Goal: Information Seeking & Learning: Learn about a topic

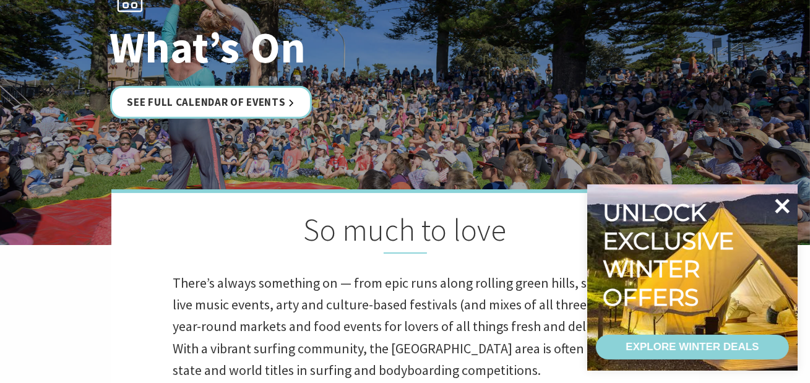
scroll to position [206, 0]
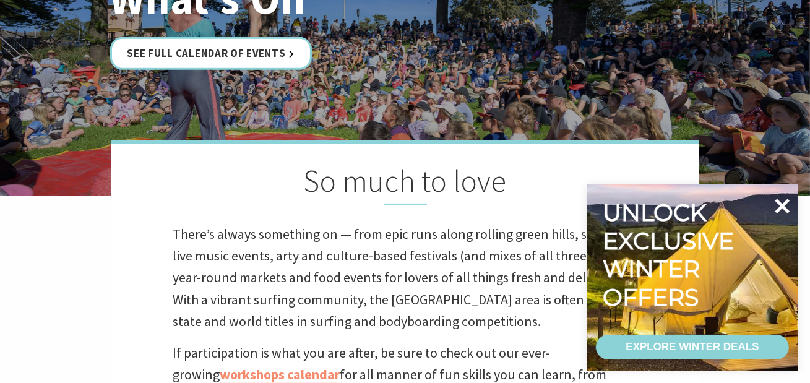
click at [791, 209] on icon at bounding box center [782, 206] width 30 height 30
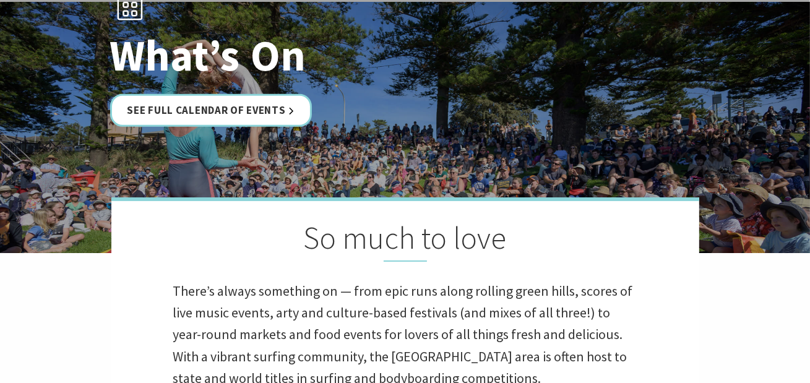
scroll to position [137, 0]
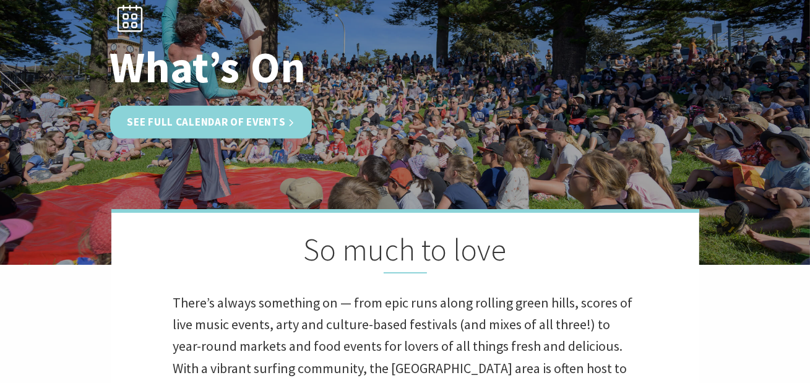
click at [240, 121] on link "See Full Calendar of Events" at bounding box center [211, 122] width 202 height 33
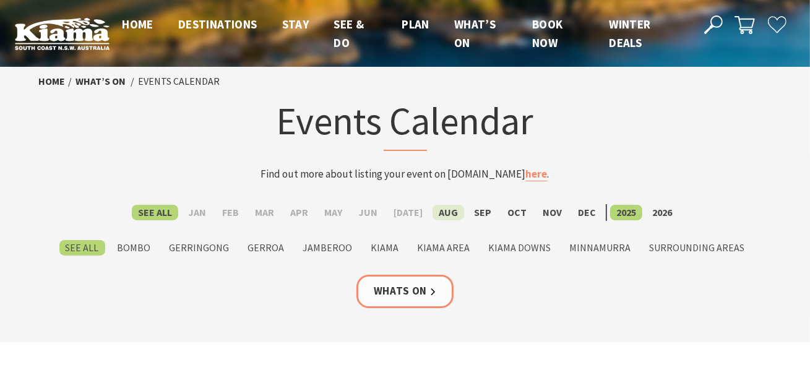
click at [445, 212] on label "Aug" at bounding box center [449, 212] width 32 height 15
click at [0, 0] on input "Aug" at bounding box center [0, 0] width 0 height 0
click at [477, 212] on label "Sep" at bounding box center [483, 212] width 30 height 15
click at [0, 0] on input "Sep" at bounding box center [0, 0] width 0 height 0
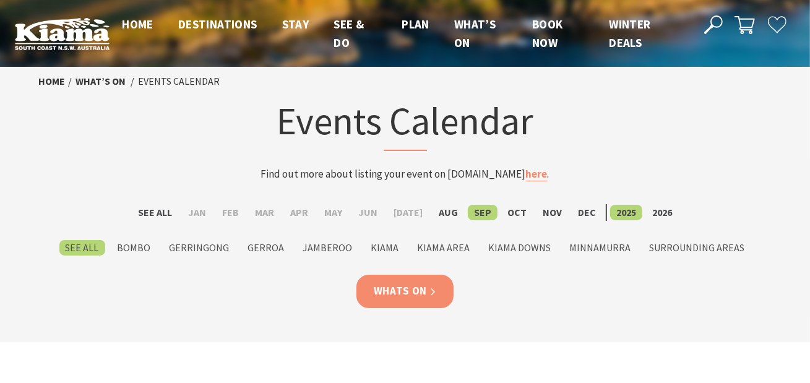
click at [421, 283] on link "Whats On" at bounding box center [405, 291] width 98 height 33
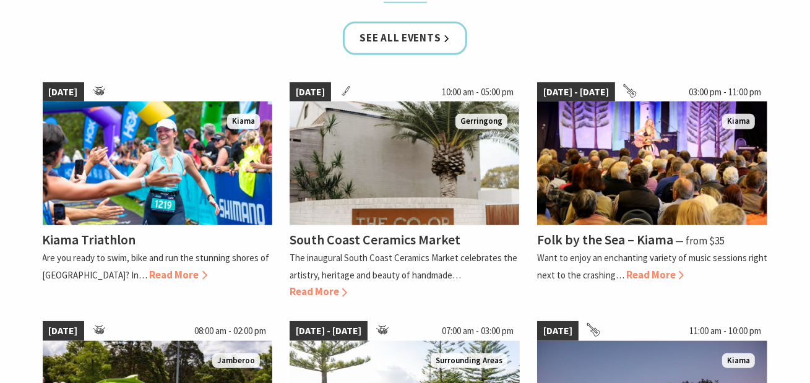
scroll to position [825, 0]
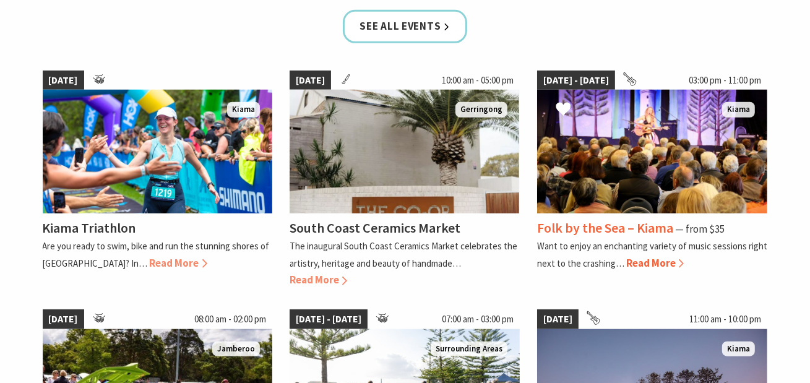
click at [662, 257] on span "Read More" at bounding box center [655, 263] width 58 height 14
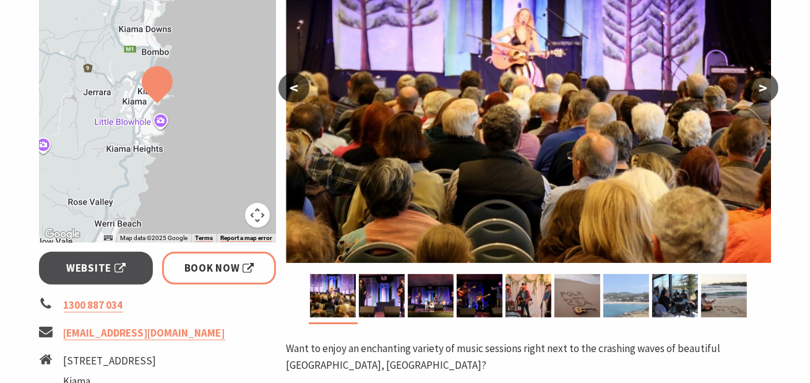
scroll to position [275, 0]
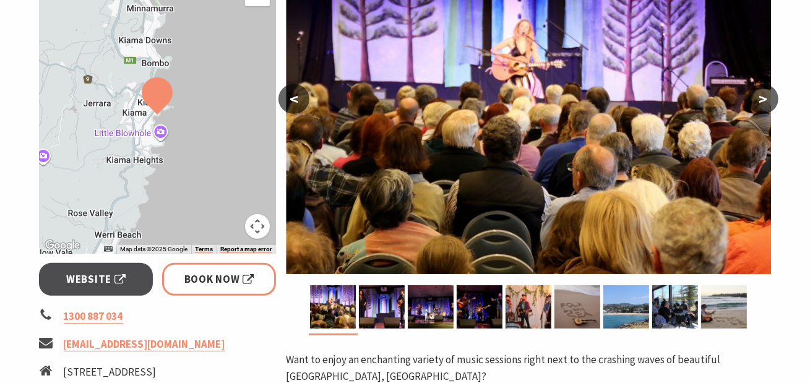
click at [769, 98] on button ">" at bounding box center [763, 99] width 31 height 30
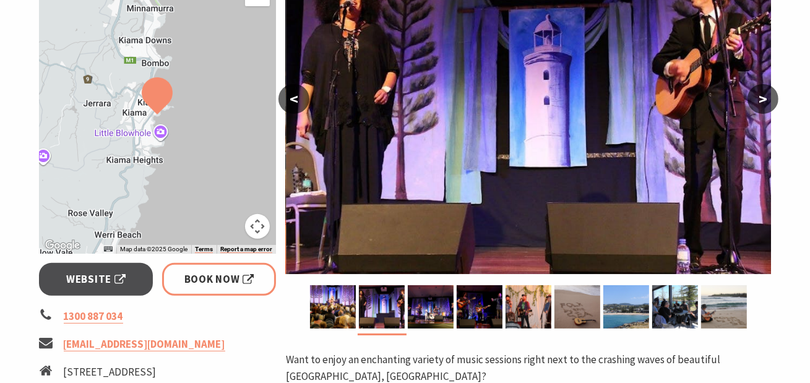
click at [767, 98] on button ">" at bounding box center [763, 99] width 31 height 30
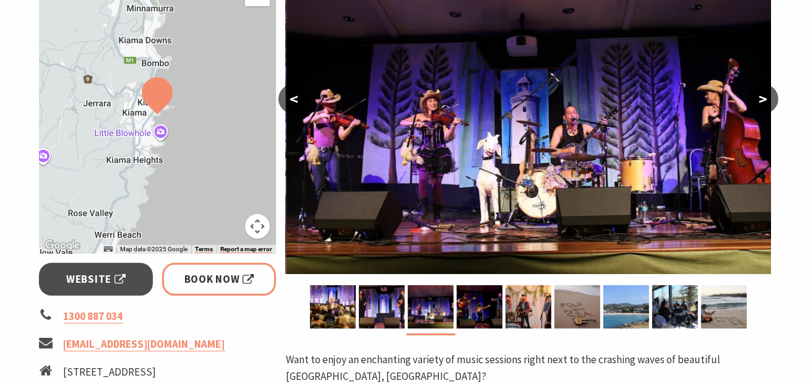
click at [767, 98] on button ">" at bounding box center [763, 99] width 31 height 30
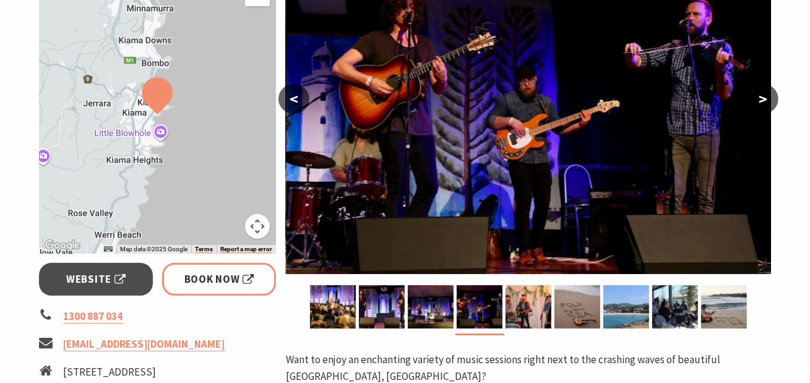
click at [767, 98] on button ">" at bounding box center [763, 99] width 31 height 30
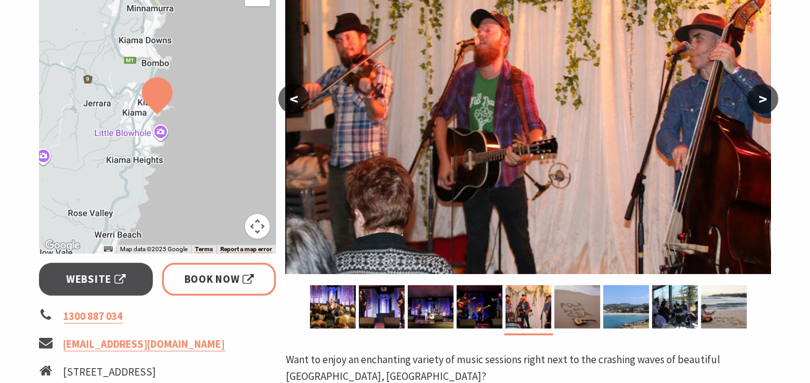
click at [767, 98] on button ">" at bounding box center [763, 99] width 31 height 30
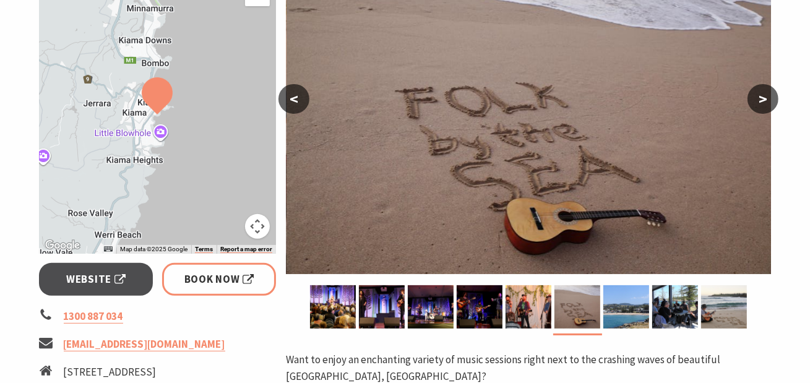
click at [767, 98] on button ">" at bounding box center [763, 99] width 31 height 30
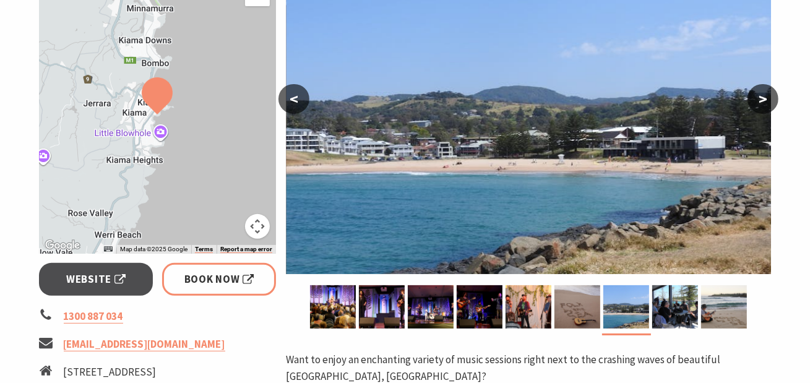
click at [767, 98] on button ">" at bounding box center [763, 99] width 31 height 30
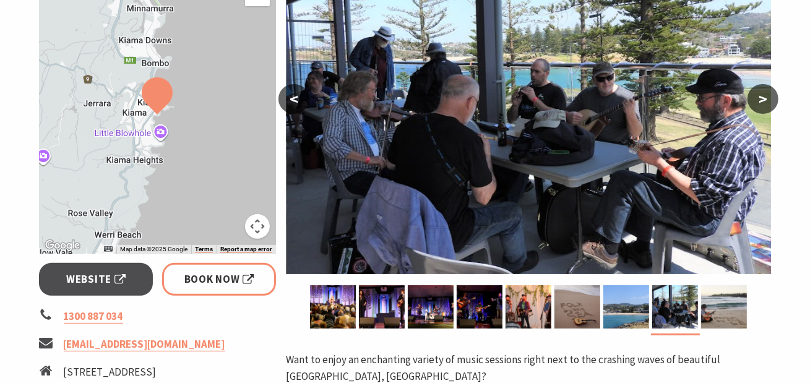
click at [767, 98] on button ">" at bounding box center [763, 99] width 31 height 30
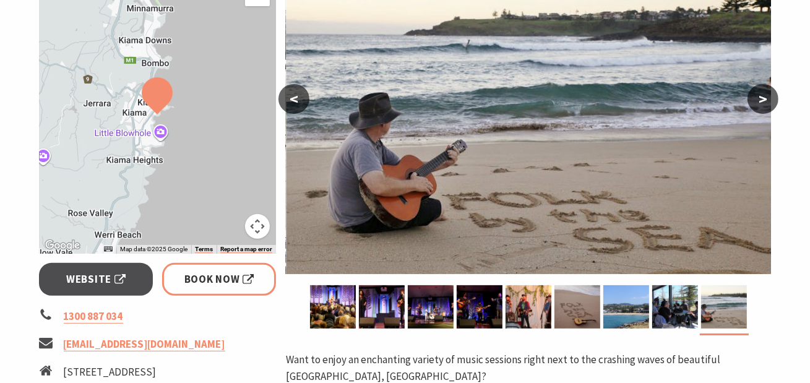
click at [767, 98] on button ">" at bounding box center [763, 99] width 31 height 30
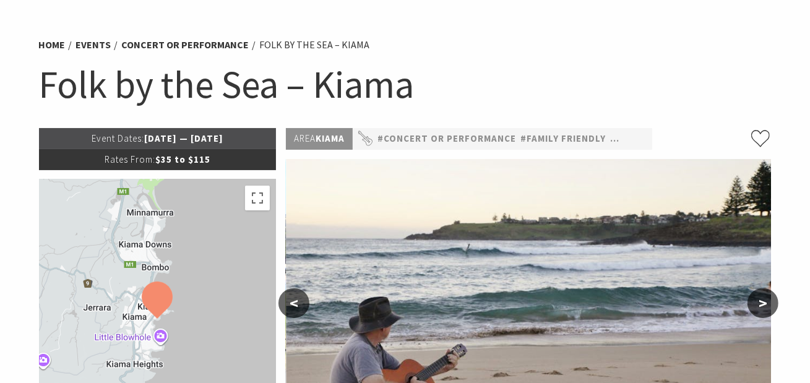
scroll to position [0, 0]
